Goal: Transaction & Acquisition: Purchase product/service

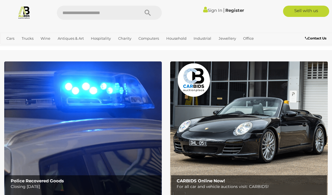
click at [0, 0] on link "View All Jewellery Auctions" at bounding box center [0, 0] width 0 height 0
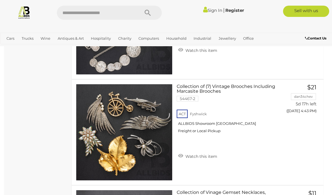
scroll to position [1280, 0]
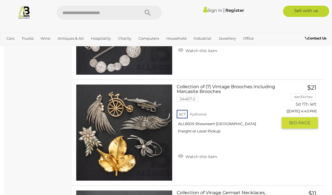
click at [141, 142] on img at bounding box center [124, 133] width 96 height 96
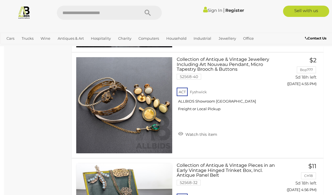
scroll to position [2037, 0]
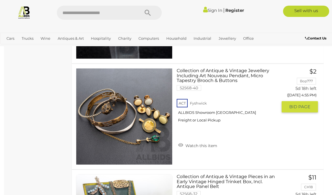
click at [132, 139] on img at bounding box center [124, 116] width 96 height 96
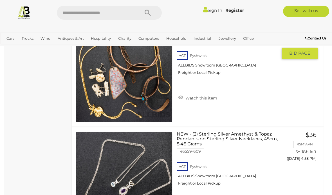
scroll to position [2292, 0]
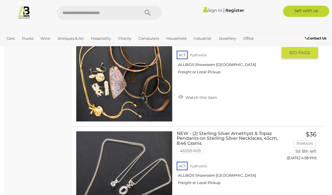
click at [136, 89] on img at bounding box center [124, 73] width 96 height 96
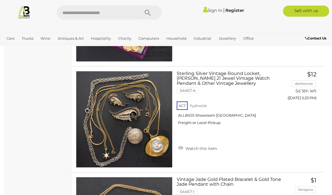
scroll to position [3624, 0]
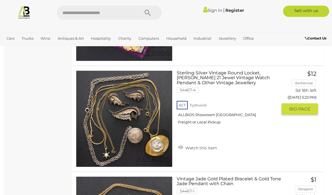
click at [119, 122] on img at bounding box center [124, 119] width 96 height 96
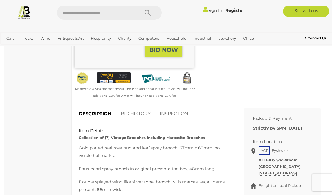
scroll to position [188, 0]
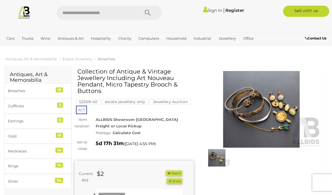
click at [277, 125] on img at bounding box center [261, 109] width 119 height 77
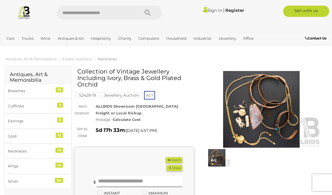
click at [264, 121] on img at bounding box center [261, 109] width 119 height 77
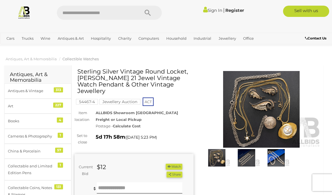
click at [248, 113] on img at bounding box center [261, 109] width 119 height 77
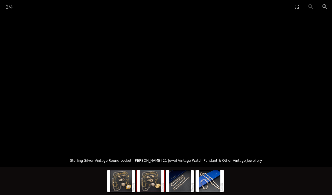
click at [166, 82] on img at bounding box center [166, 82] width 0 height 0
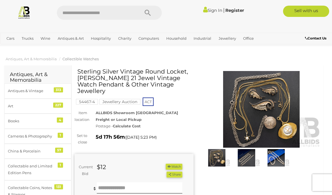
click at [131, 124] on strong "Calculate Cost" at bounding box center [127, 126] width 28 height 5
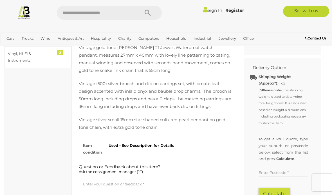
click at [270, 173] on input "text" at bounding box center [284, 172] width 50 height 8
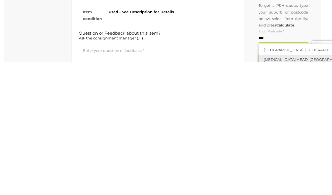
click at [275, 188] on link "[MEDICAL_DATA] HEAD, [GEOGRAPHIC_DATA], 6330" at bounding box center [325, 193] width 133 height 10
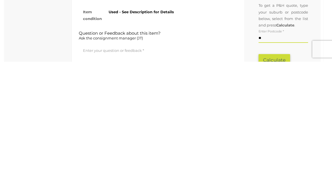
type input "*"
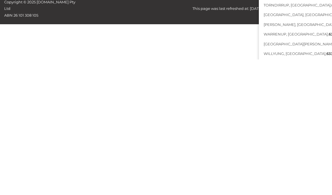
scroll to position [775, 0]
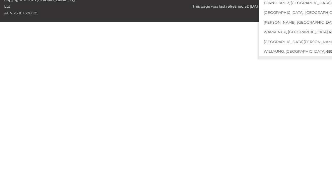
click at [272, 192] on link "YAKAMIA, [GEOGRAPHIC_DATA], 6330" at bounding box center [325, 197] width 133 height 10
type input "**********"
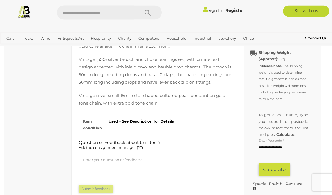
scroll to position [345, 0]
click at [276, 171] on button "Calculate" at bounding box center [275, 169] width 32 height 12
click at [277, 169] on button "Calculate" at bounding box center [275, 169] width 32 height 12
